Goal: Find specific page/section: Find specific page/section

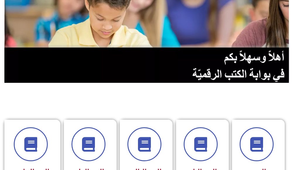
scroll to position [117, 0]
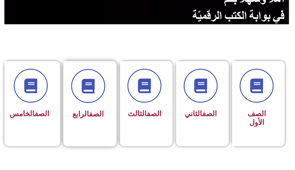
click at [81, 115] on span "الصف الرابع" at bounding box center [87, 114] width 31 height 8
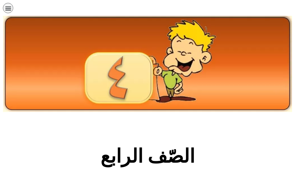
scroll to position [176, 0]
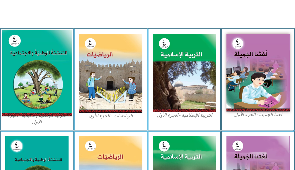
click at [35, 98] on img at bounding box center [36, 73] width 69 height 87
click at [47, 77] on img at bounding box center [36, 73] width 69 height 87
click at [35, 68] on img at bounding box center [36, 73] width 69 height 87
click at [28, 108] on img at bounding box center [36, 73] width 69 height 87
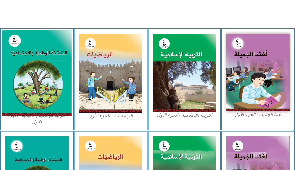
click at [28, 108] on img at bounding box center [36, 73] width 69 height 87
click at [35, 56] on img at bounding box center [36, 73] width 69 height 87
click at [35, 55] on img at bounding box center [36, 73] width 69 height 87
click at [44, 55] on img at bounding box center [36, 73] width 69 height 87
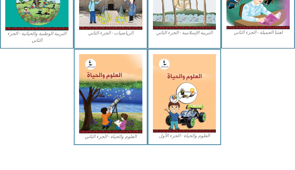
scroll to position [155, 0]
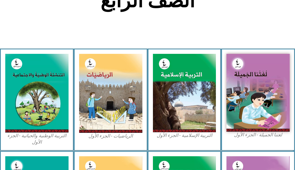
click at [3, 117] on div "التربية الوطنية والحياتية - الجزء الأول​" at bounding box center [37, 100] width 74 height 102
click at [35, 138] on figcaption "التربية الوطنية والحياتية - الجزء الأول​" at bounding box center [36, 139] width 63 height 13
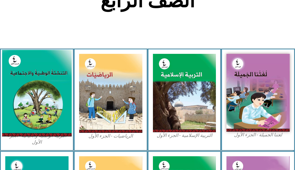
click at [25, 114] on img at bounding box center [36, 93] width 69 height 87
click at [24, 112] on img at bounding box center [36, 93] width 69 height 87
click at [26, 111] on img at bounding box center [36, 93] width 69 height 87
click at [27, 109] on img at bounding box center [36, 93] width 69 height 87
drag, startPoint x: 27, startPoint y: 109, endPoint x: 29, endPoint y: 98, distance: 11.0
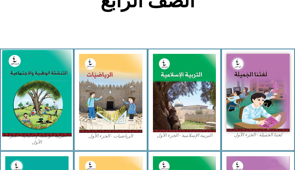
click at [28, 102] on img at bounding box center [36, 93] width 69 height 87
click at [29, 98] on img at bounding box center [36, 93] width 69 height 87
click at [37, 79] on img at bounding box center [36, 93] width 69 height 87
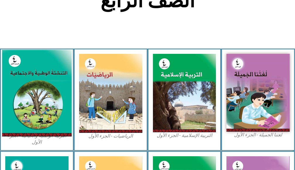
click at [37, 79] on img at bounding box center [36, 93] width 69 height 87
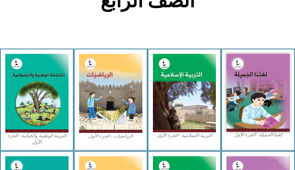
click at [5, 119] on div "التربية الوطنية والحياتية - الجزء الأول​" at bounding box center [37, 100] width 74 height 102
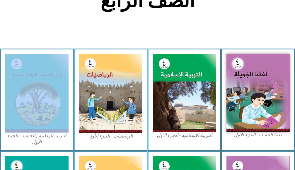
click at [5, 119] on div "التربية الوطنية والحياتية - الجزء الأول​" at bounding box center [37, 100] width 74 height 102
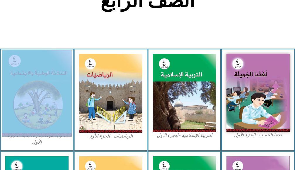
click at [52, 104] on img at bounding box center [36, 93] width 69 height 87
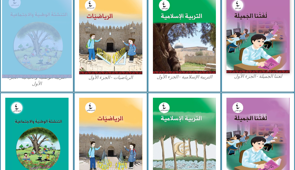
scroll to position [126, 0]
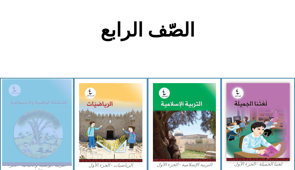
click at [34, 105] on img at bounding box center [36, 122] width 69 height 87
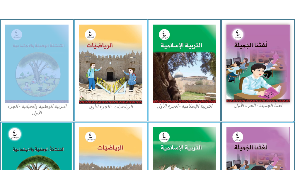
scroll to position [97, 0]
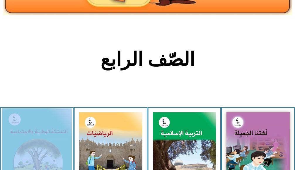
click at [45, 147] on img at bounding box center [36, 151] width 69 height 87
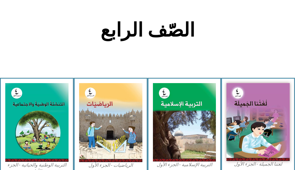
drag, startPoint x: 72, startPoint y: 58, endPoint x: 74, endPoint y: 54, distance: 4.6
click at [73, 56] on section "الصّف الرابع" at bounding box center [147, 33] width 295 height 89
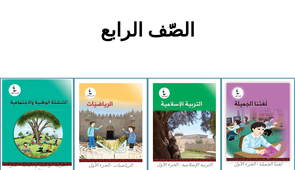
click at [20, 121] on img at bounding box center [36, 122] width 69 height 87
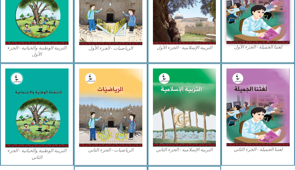
scroll to position [185, 0]
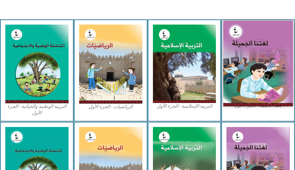
click at [246, 64] on img at bounding box center [257, 62] width 69 height 85
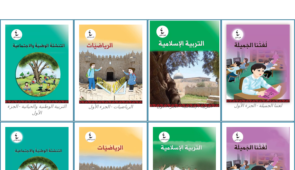
click at [179, 72] on img at bounding box center [184, 63] width 69 height 86
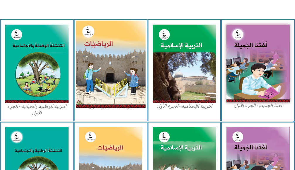
click at [114, 74] on img at bounding box center [110, 63] width 69 height 87
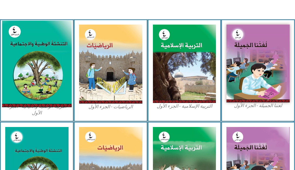
click at [48, 75] on img at bounding box center [36, 63] width 69 height 87
click at [30, 50] on img at bounding box center [36, 63] width 69 height 87
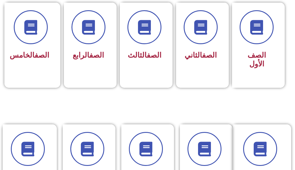
scroll to position [146, 0]
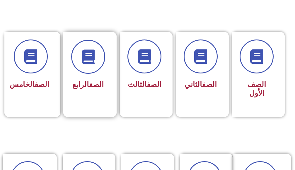
click at [71, 77] on div "الصف الرابع" at bounding box center [88, 70] width 50 height 77
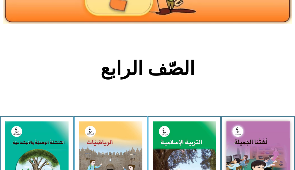
scroll to position [117, 0]
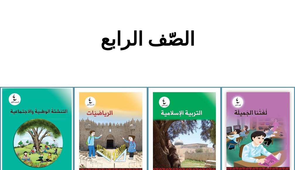
click at [20, 111] on img at bounding box center [36, 131] width 69 height 87
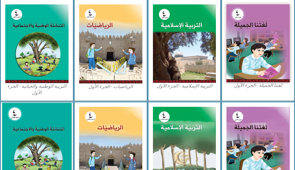
scroll to position [234, 0]
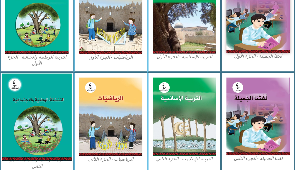
click at [34, 135] on img at bounding box center [36, 116] width 69 height 87
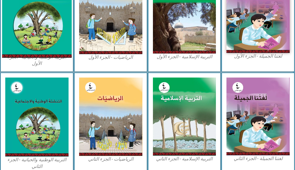
click at [49, 37] on img at bounding box center [36, 14] width 69 height 87
click at [39, 35] on img at bounding box center [36, 14] width 69 height 87
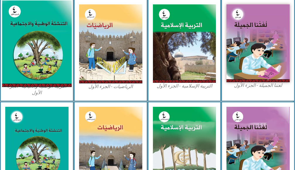
scroll to position [176, 0]
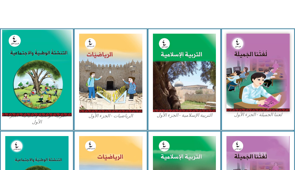
click at [37, 47] on img at bounding box center [36, 73] width 69 height 87
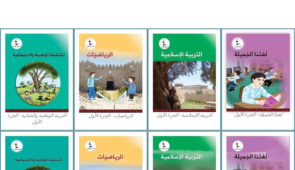
click at [9, 28] on icon at bounding box center [147, 43] width 295 height 30
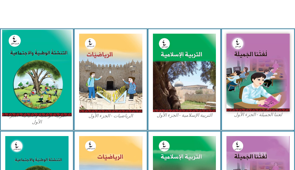
click at [30, 48] on img at bounding box center [36, 73] width 69 height 87
drag, startPoint x: 31, startPoint y: 47, endPoint x: 34, endPoint y: 47, distance: 3.0
click at [32, 47] on img at bounding box center [36, 73] width 69 height 87
click at [34, 47] on img at bounding box center [36, 73] width 69 height 87
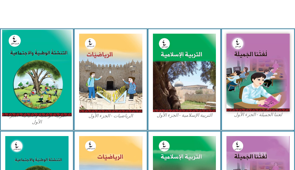
click at [34, 47] on img at bounding box center [36, 73] width 69 height 87
drag, startPoint x: 34, startPoint y: 47, endPoint x: 26, endPoint y: 47, distance: 7.9
click at [26, 47] on img at bounding box center [36, 73] width 69 height 87
drag, startPoint x: 30, startPoint y: 55, endPoint x: 35, endPoint y: 51, distance: 5.9
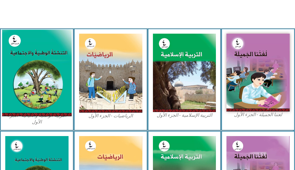
click at [31, 55] on img at bounding box center [36, 73] width 69 height 87
click at [22, 82] on img at bounding box center [36, 73] width 69 height 87
click at [27, 80] on img at bounding box center [36, 73] width 69 height 87
click at [28, 80] on img at bounding box center [36, 73] width 69 height 87
click at [30, 80] on img at bounding box center [36, 73] width 69 height 87
